Goal: Find specific page/section: Find specific page/section

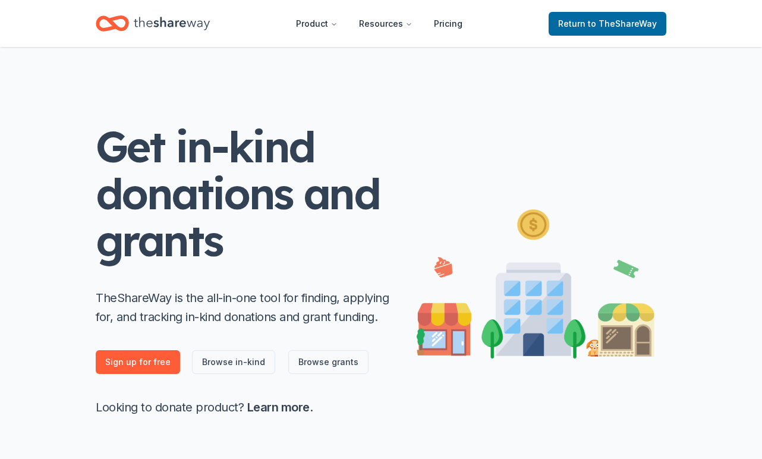
click at [610, 24] on span "to TheShareWay" at bounding box center [622, 23] width 69 height 10
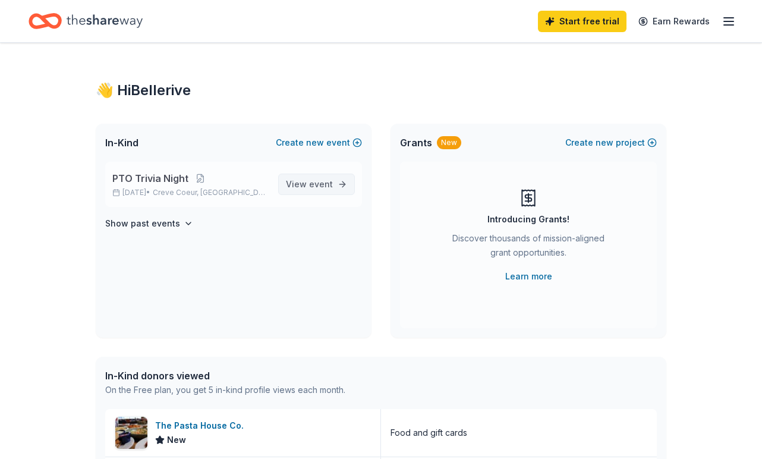
click at [328, 179] on span "event" at bounding box center [321, 184] width 24 height 10
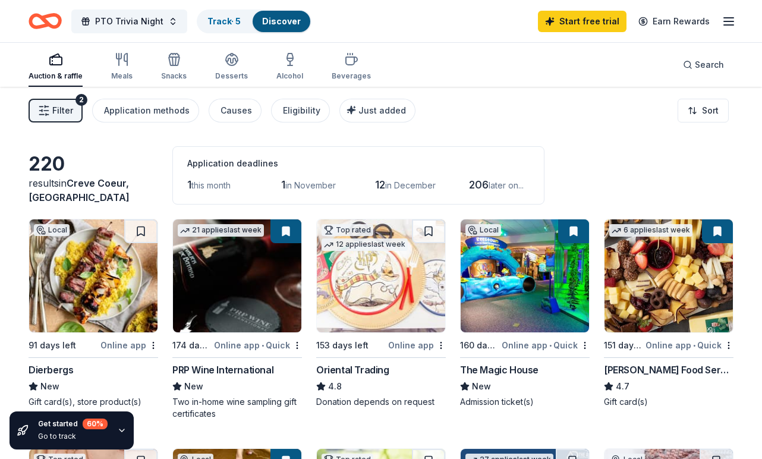
click at [730, 25] on line "button" at bounding box center [729, 25] width 10 height 0
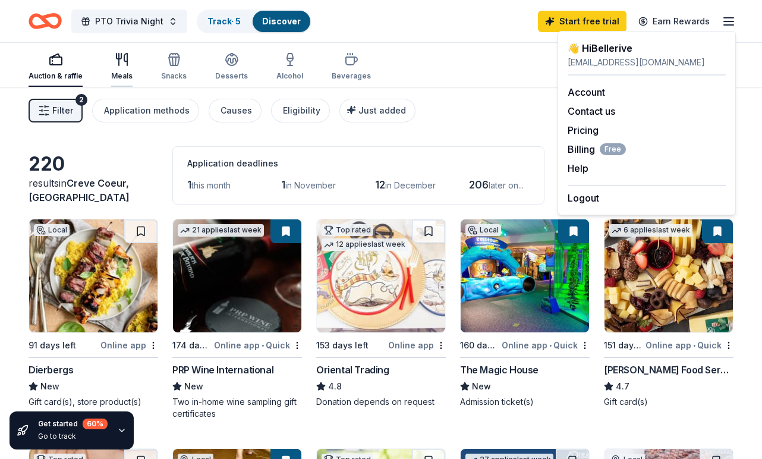
click at [115, 73] on div "Meals" at bounding box center [121, 76] width 21 height 10
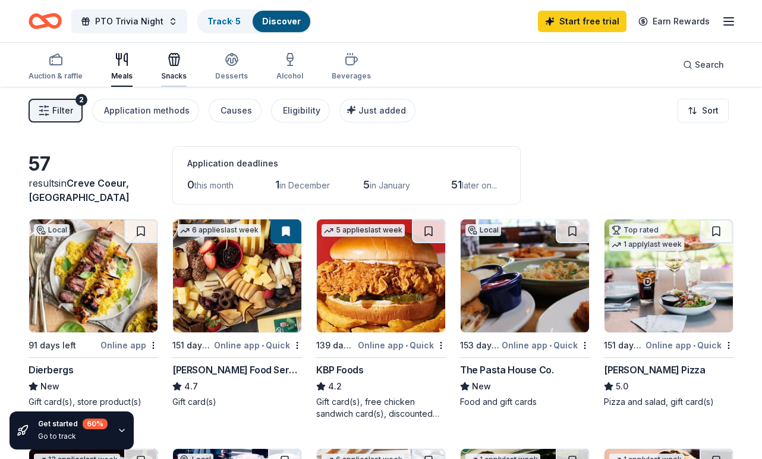
click at [163, 68] on div "Snacks" at bounding box center [174, 66] width 26 height 29
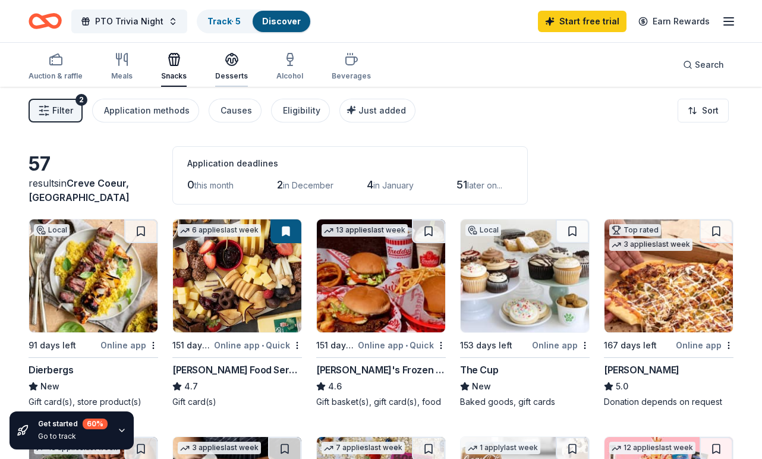
click at [236, 68] on div "Desserts" at bounding box center [231, 66] width 33 height 29
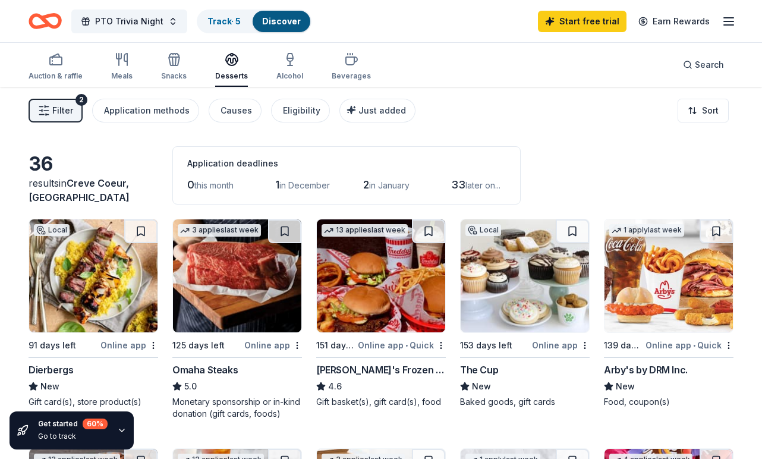
click at [256, 68] on div "Auction & raffle Meals Snacks Desserts Alcohol Beverages" at bounding box center [200, 67] width 342 height 39
click at [57, 67] on div "Auction & raffle" at bounding box center [56, 66] width 54 height 29
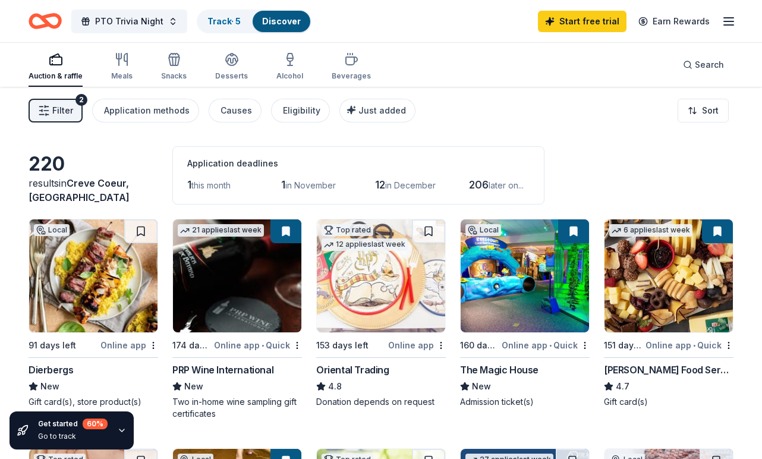
click at [228, 33] on button "Track · 5 Discover" at bounding box center [254, 22] width 115 height 24
click at [223, 22] on link "Track · 5" at bounding box center [223, 21] width 33 height 10
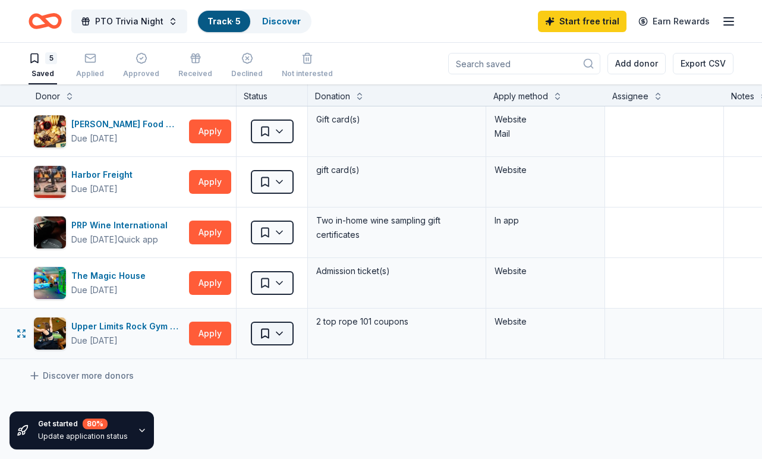
click at [282, 332] on html "PTO Trivia Night Track · 5 Discover Start free trial Earn Rewards 5 Saved Appli…" at bounding box center [381, 229] width 762 height 459
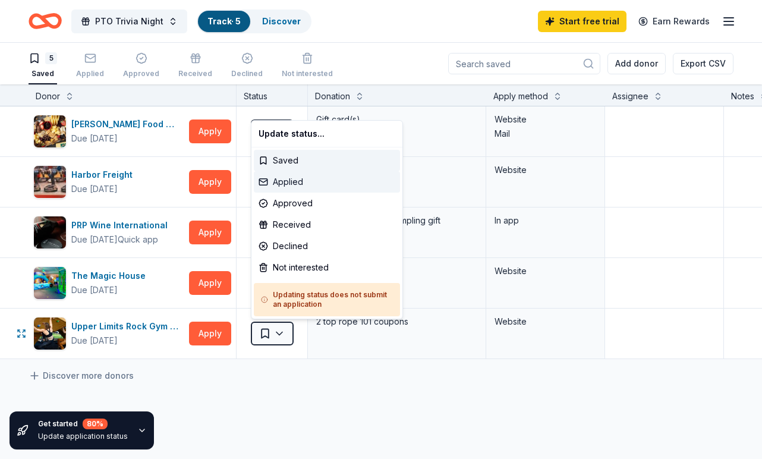
click at [286, 184] on div "Applied" at bounding box center [327, 181] width 146 height 21
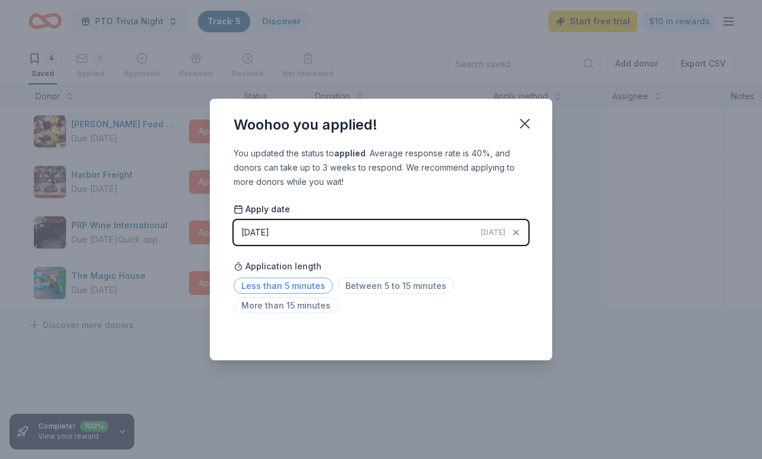
click at [313, 286] on span "Less than 5 minutes" at bounding box center [283, 285] width 99 height 16
click at [530, 124] on icon "button" at bounding box center [524, 123] width 17 height 17
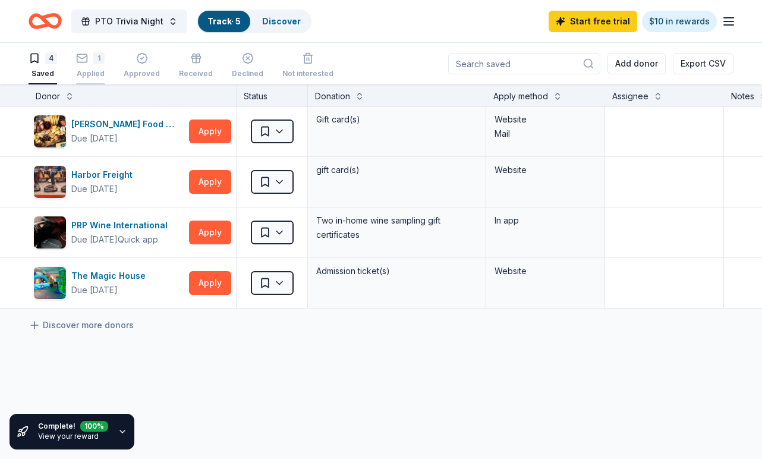
click at [89, 65] on div "1 Applied" at bounding box center [90, 65] width 29 height 26
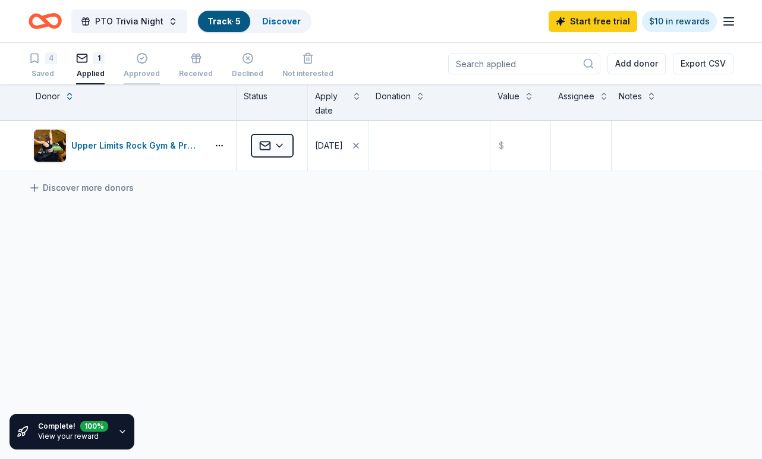
click at [131, 64] on div "button" at bounding box center [142, 58] width 36 height 12
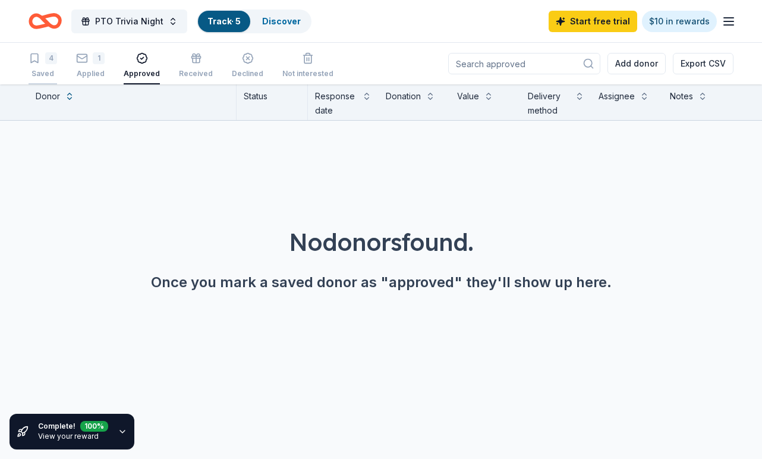
click at [49, 57] on div "4" at bounding box center [51, 58] width 12 height 12
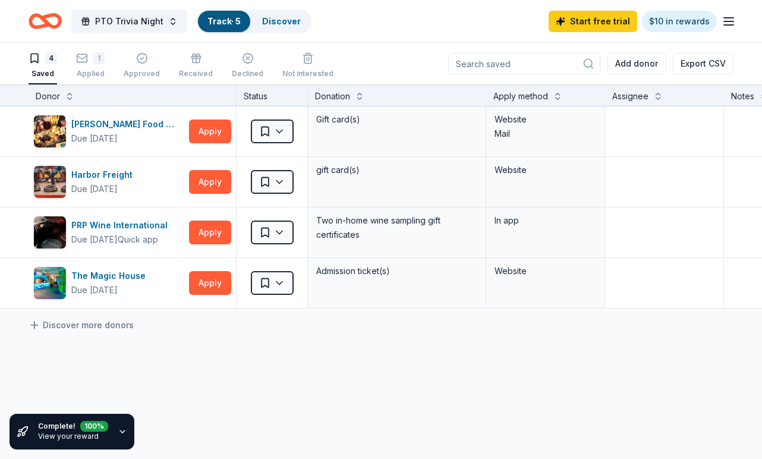
click at [61, 428] on div "Complete! 100 %" at bounding box center [73, 426] width 70 height 11
click at [125, 432] on icon "button" at bounding box center [123, 432] width 10 height 10
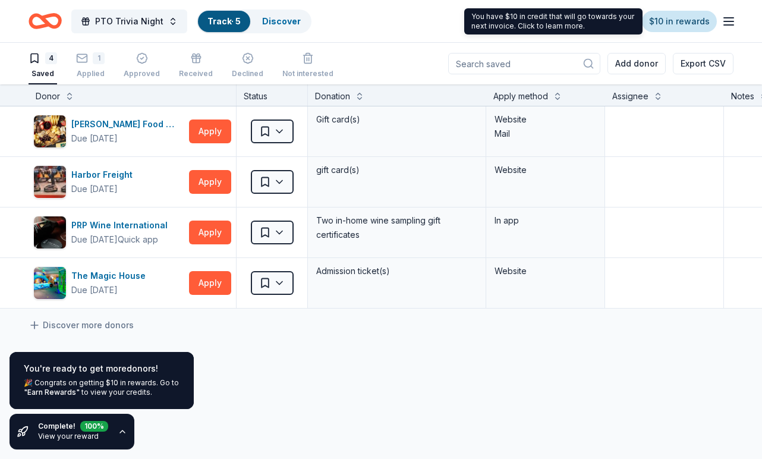
click at [674, 16] on link "$10 in rewards" at bounding box center [679, 21] width 75 height 21
